Goal: Information Seeking & Learning: Learn about a topic

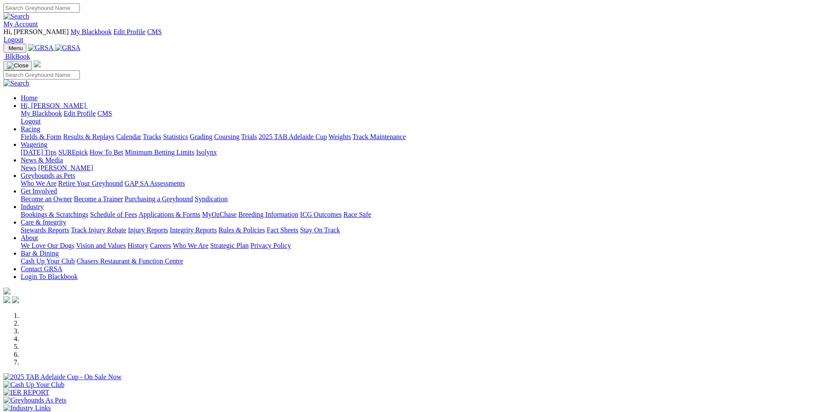
scroll to position [216, 0]
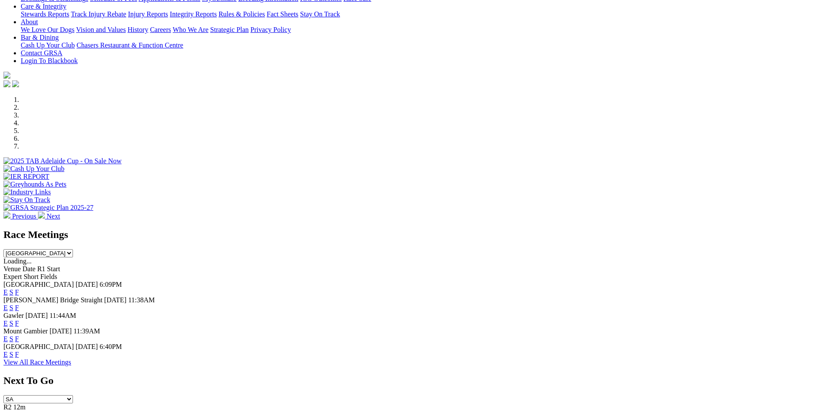
click at [8, 320] on link "E" at bounding box center [5, 323] width 4 height 7
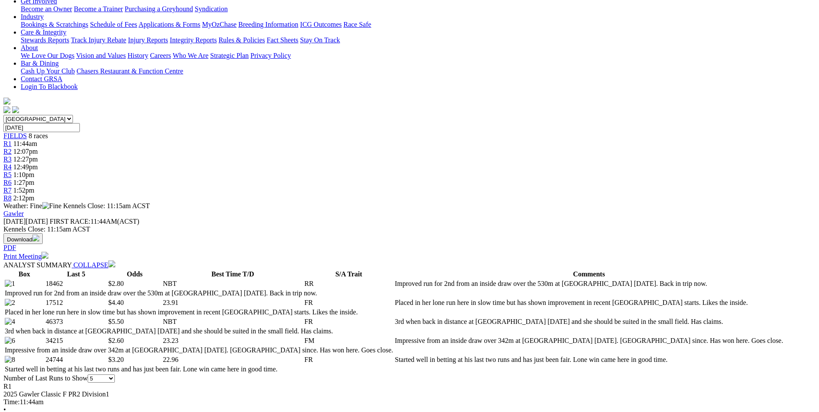
scroll to position [130, 0]
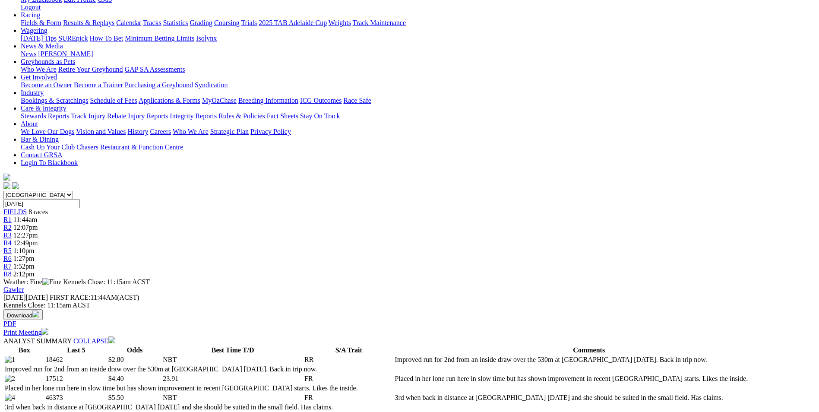
drag, startPoint x: 308, startPoint y: 211, endPoint x: 342, endPoint y: 235, distance: 41.0
drag, startPoint x: 342, startPoint y: 235, endPoint x: 330, endPoint y: 223, distance: 16.2
copy p "ADHANA CARL (6) Impressive from an inside draw over 342m at Angle Park Jul 21. …"
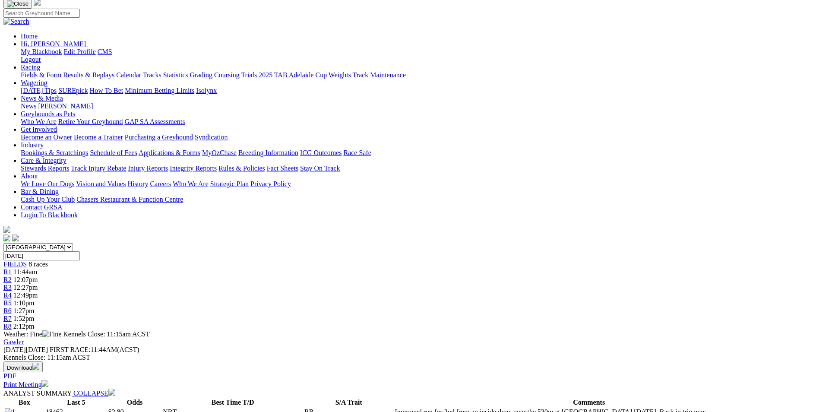
scroll to position [0, 0]
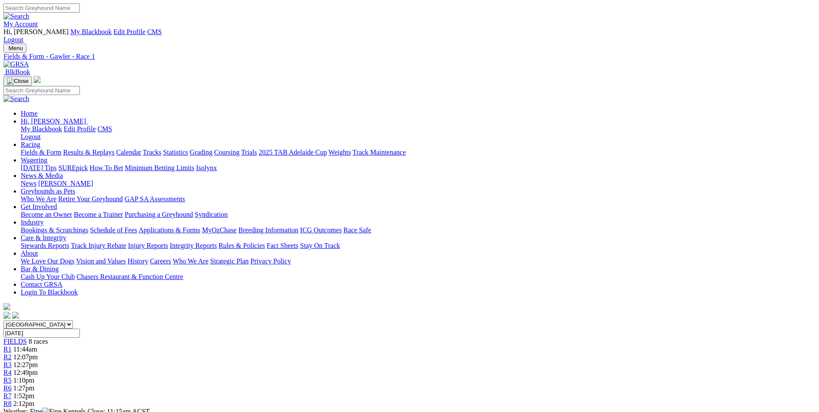
click at [287, 353] on div "R2 12:07pm" at bounding box center [409, 357] width 812 height 8
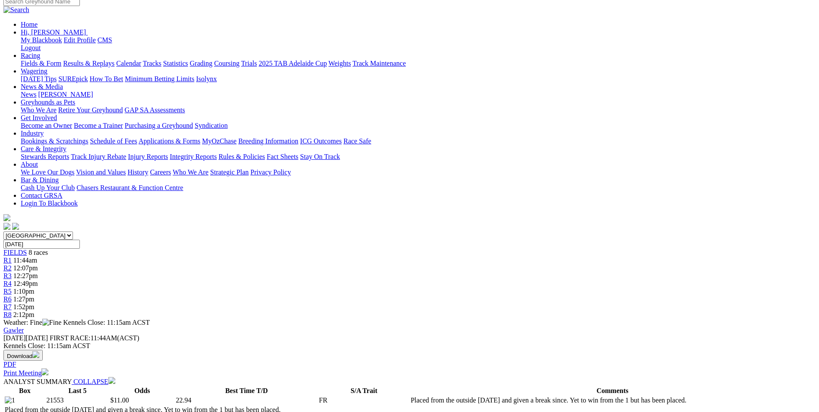
scroll to position [130, 0]
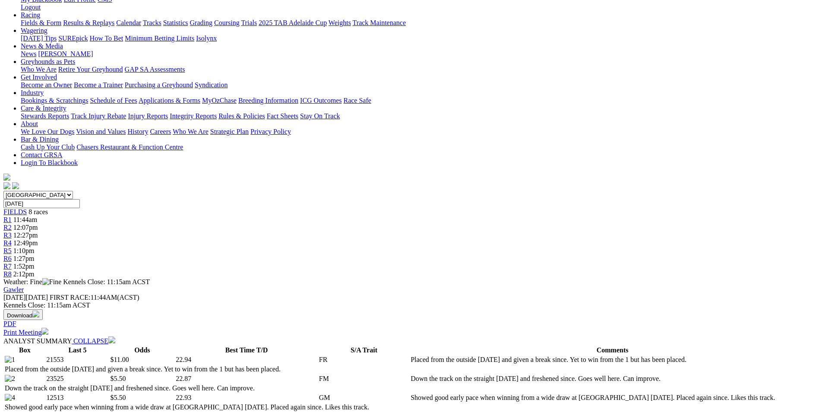
drag, startPoint x: 298, startPoint y: 212, endPoint x: 341, endPoint y: 241, distance: 51.4
drag, startPoint x: 341, startPoint y: 241, endPoint x: 341, endPoint y: 225, distance: 15.5
copy p "BINNAWAY SANDS (6) Racing in good form on other tracks of late including a 19.7…"
click at [38, 231] on span "12:27pm" at bounding box center [25, 234] width 25 height 7
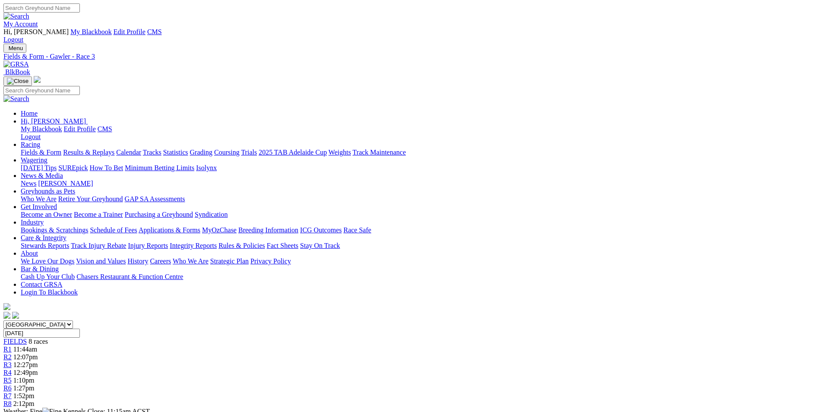
drag, startPoint x: 334, startPoint y: 340, endPoint x: 458, endPoint y: 363, distance: 126.0
drag, startPoint x: 458, startPoint y: 363, endPoint x: 390, endPoint y: 350, distance: 69.0
copy p "OREGON HUTAN (1) Too good when winning from the 2 in a similar field Aug 1. Lik…"
click at [38, 369] on span "12:49pm" at bounding box center [25, 372] width 25 height 7
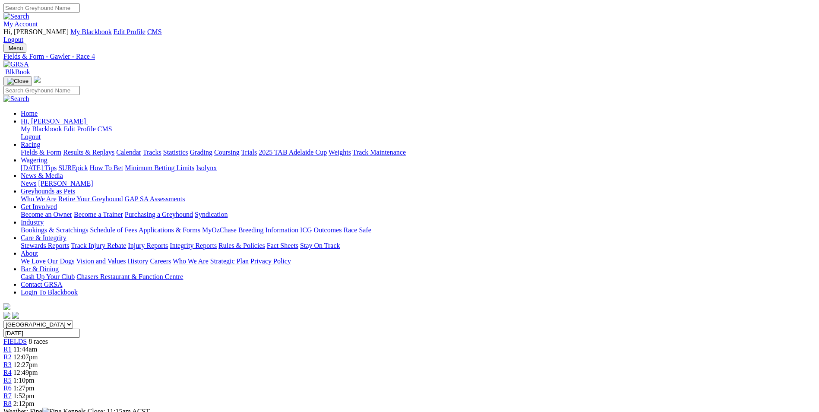
drag, startPoint x: 329, startPoint y: 342, endPoint x: 467, endPoint y: 371, distance: 141.1
drag, startPoint x: 467, startPoint y: 371, endPoint x: 413, endPoint y: 360, distance: 54.6
copy p "DAKOTA MILA (4) Won her last two starts when showing good early pace at Angle P…"
click at [478, 377] on div "R5 1:10pm" at bounding box center [409, 381] width 812 height 8
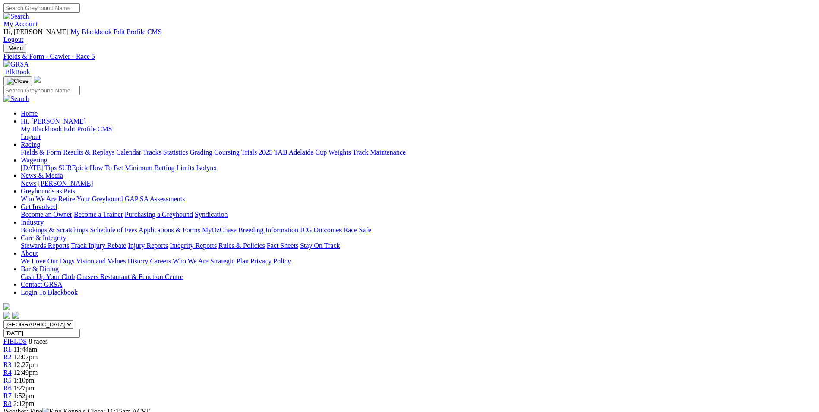
drag, startPoint x: 346, startPoint y: 342, endPoint x: 526, endPoint y: 371, distance: 183.3
drag, startPoint x: 526, startPoint y: 371, endPoint x: 475, endPoint y: 360, distance: 52.5
copy p "OBSESSION (2) 2nd from an inside draw over 395m at Angle Park Aug 10. Raced wel…"
click at [12, 384] on link "R6" at bounding box center [7, 387] width 8 height 7
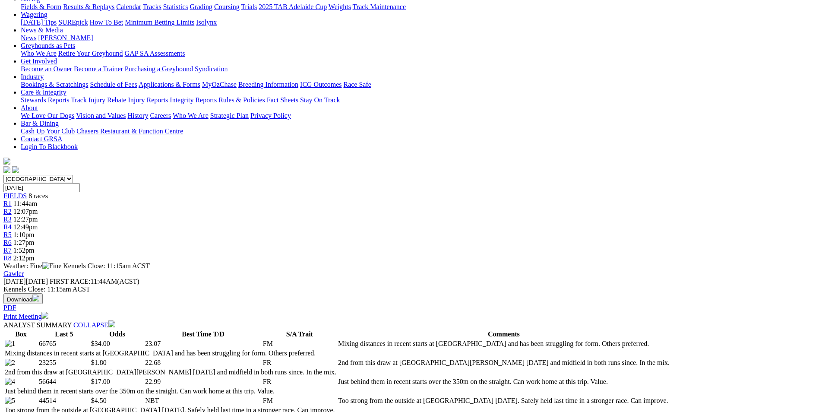
scroll to position [173, 0]
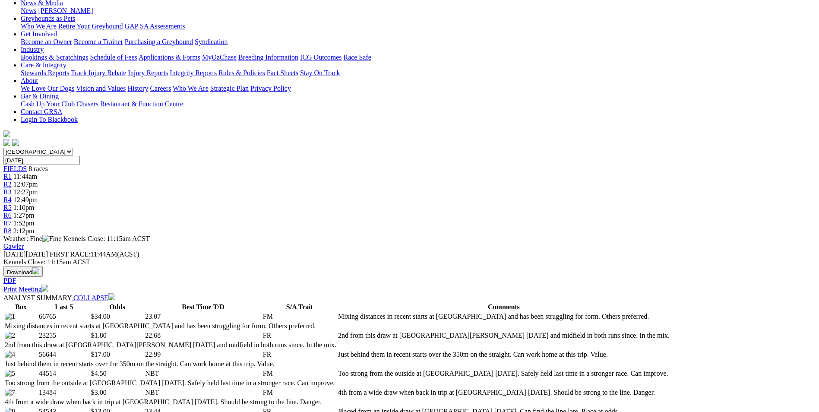
drag, startPoint x: 343, startPoint y: 184, endPoint x: 516, endPoint y: 208, distance: 174.4
drag, startPoint x: 516, startPoint y: 208, endPoint x: 460, endPoint y: 197, distance: 56.9
copy p "BINNAWAY WIZARD (2) 2nd from this draw at 455m Murray Bridge Jul 20 and midfiel…"
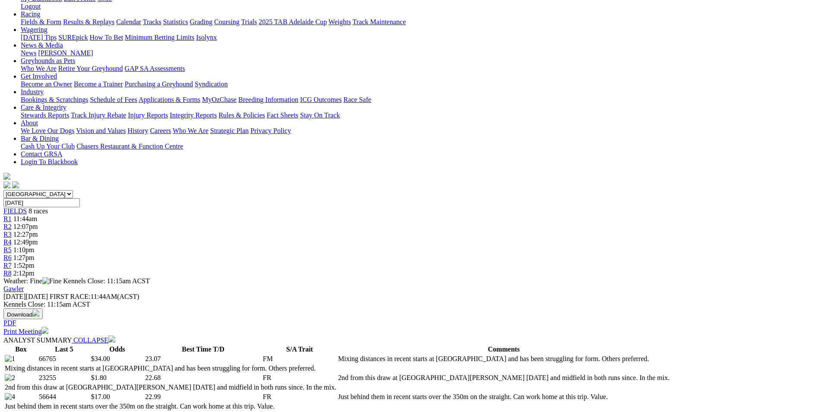
scroll to position [43, 0]
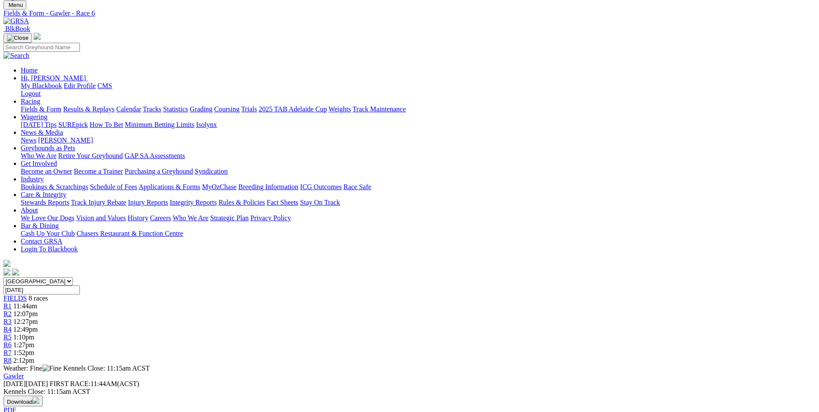
click at [12, 349] on link "R7" at bounding box center [7, 352] width 8 height 7
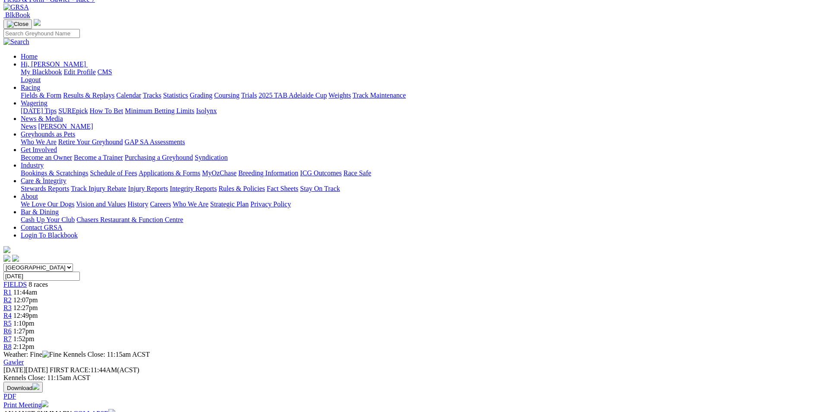
scroll to position [86, 0]
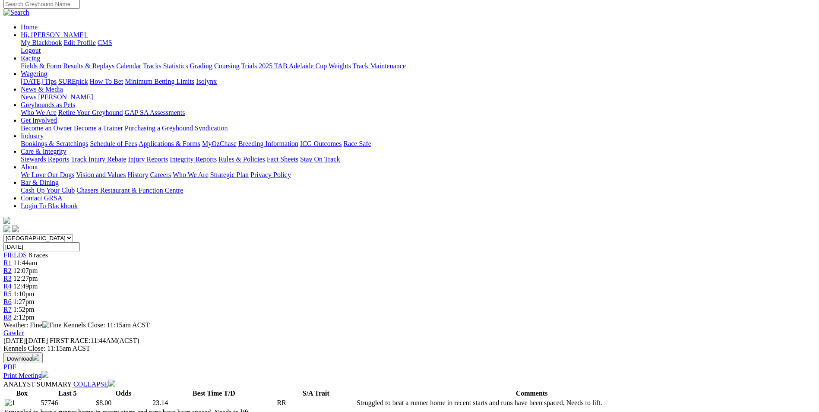
drag, startPoint x: 373, startPoint y: 271, endPoint x: 414, endPoint y: 304, distance: 52.3
drag, startPoint x: 414, startPoint y: 304, endPoint x: 404, endPoint y: 278, distance: 27.5
copy p "OUZO AND COKE (7) 2nd from the middle in a small field when always on speed [DA…"
click at [650, 314] on div "R8 2:12pm" at bounding box center [409, 318] width 812 height 8
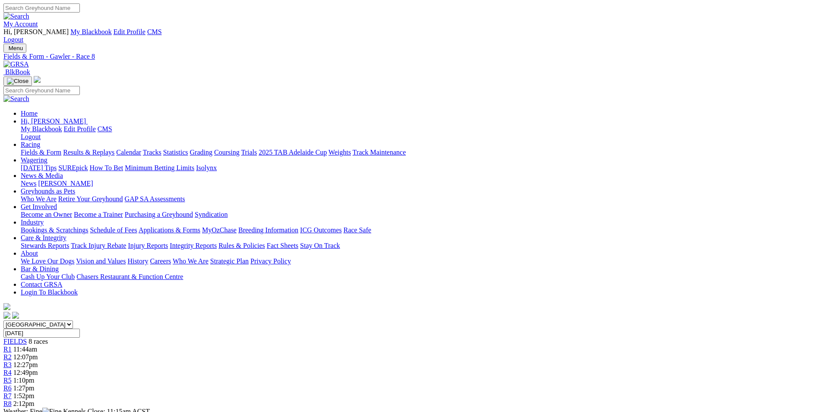
drag, startPoint x: 354, startPoint y: 358, endPoint x: 567, endPoint y: 387, distance: 214.8
copy p "TOWN STRANGER (4) 2nd in a stronger race at Angle Park Aug 8. Has the speed to …"
